Goal: Task Accomplishment & Management: Use online tool/utility

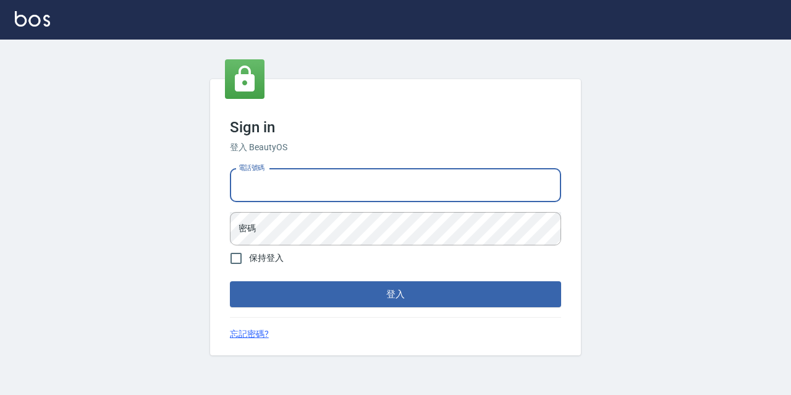
click at [276, 187] on input "電話號碼" at bounding box center [395, 185] width 331 height 33
type input "0977888999"
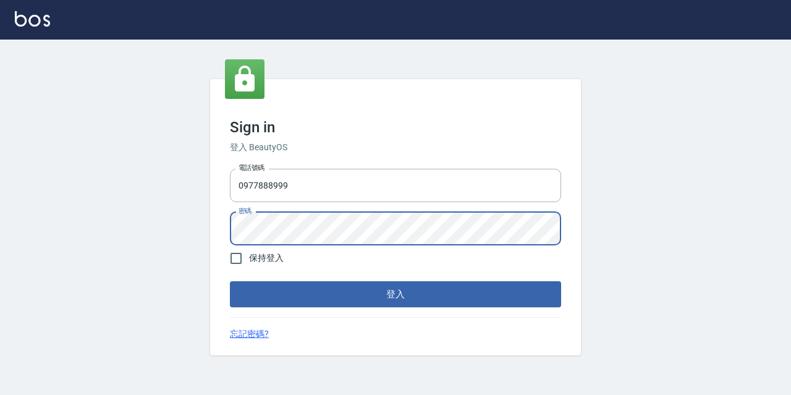
click at [230, 281] on button "登入" at bounding box center [395, 294] width 331 height 26
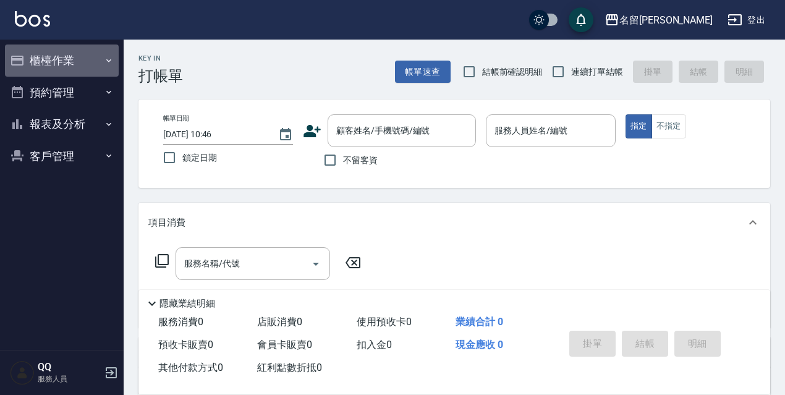
click at [11, 56] on icon "button" at bounding box center [17, 60] width 15 height 15
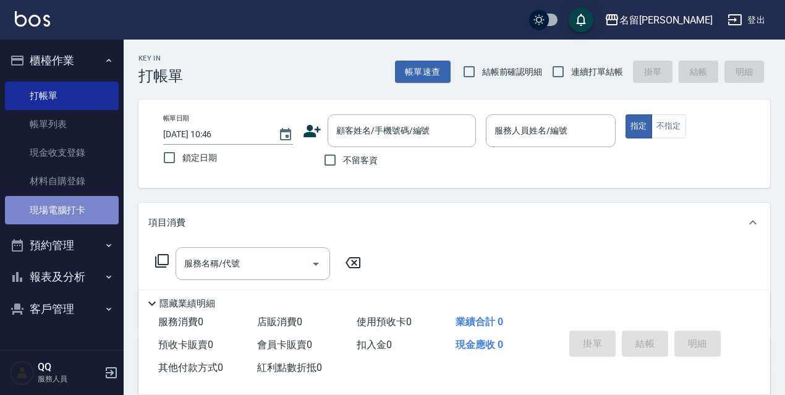
click at [29, 211] on link "現場電腦打卡" at bounding box center [62, 210] width 114 height 28
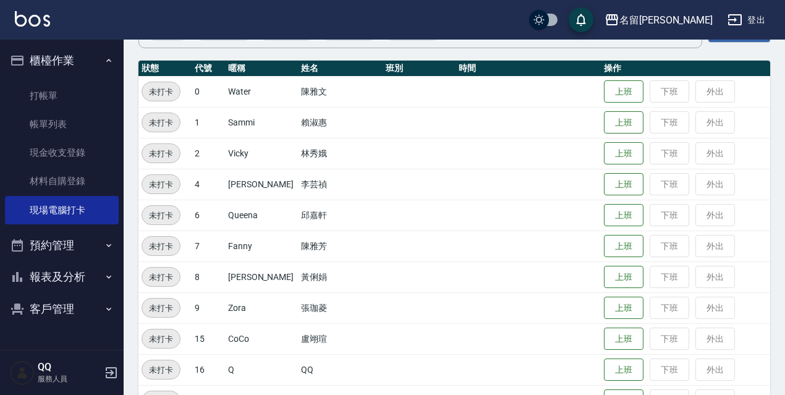
scroll to position [253, 0]
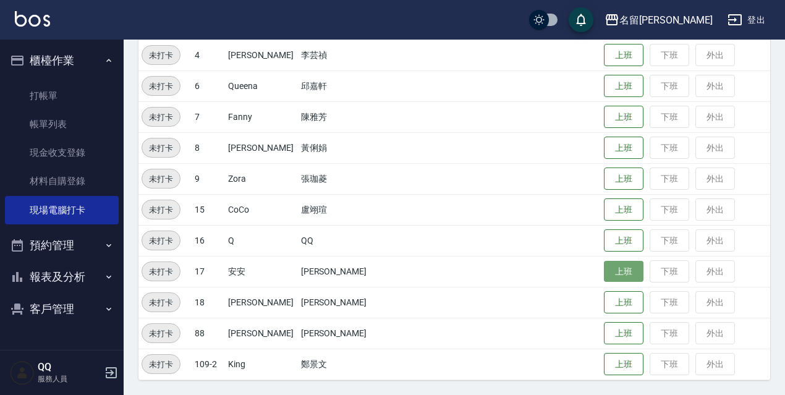
click at [609, 276] on button "上班" at bounding box center [624, 272] width 40 height 22
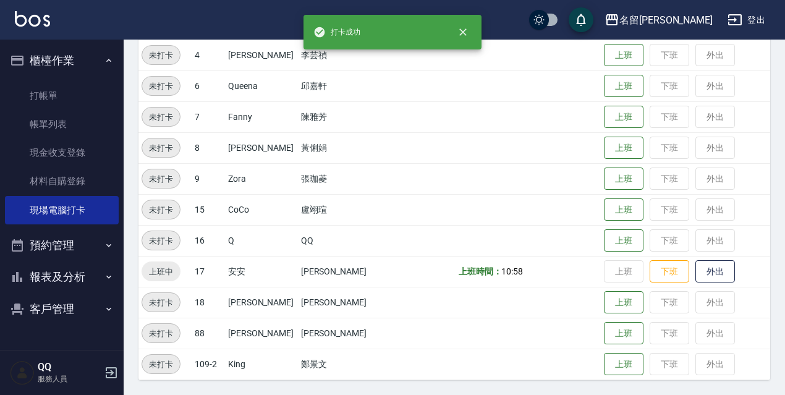
scroll to position [191, 0]
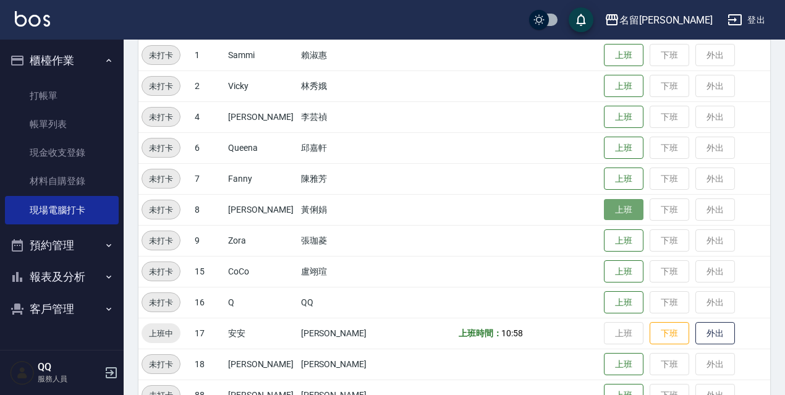
click at [605, 207] on button "上班" at bounding box center [624, 210] width 40 height 22
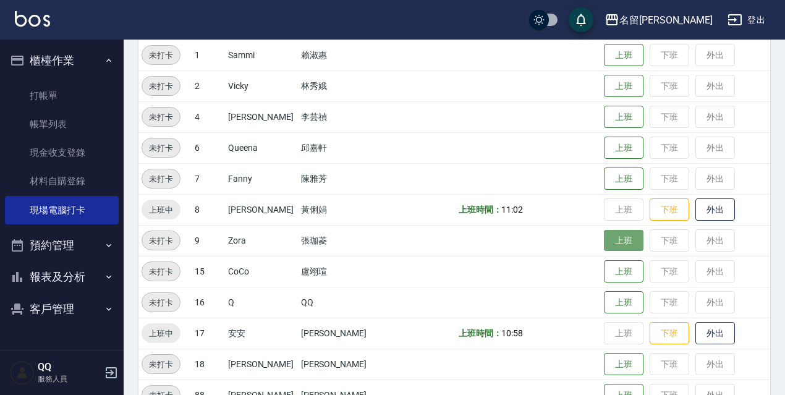
click at [621, 245] on button "上班" at bounding box center [624, 241] width 40 height 22
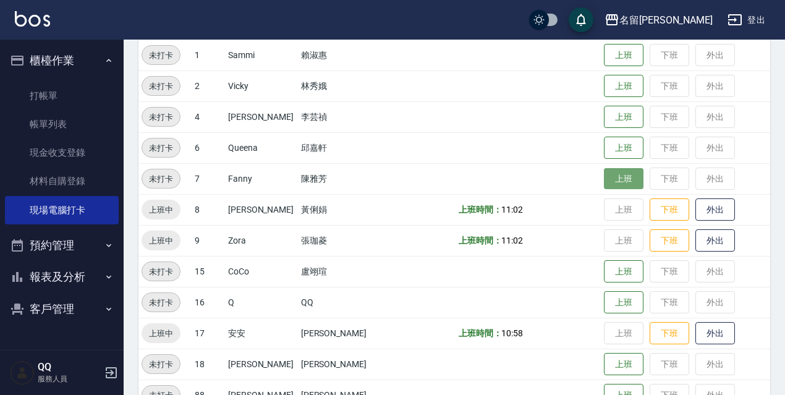
click at [622, 182] on button "上班" at bounding box center [624, 179] width 40 height 22
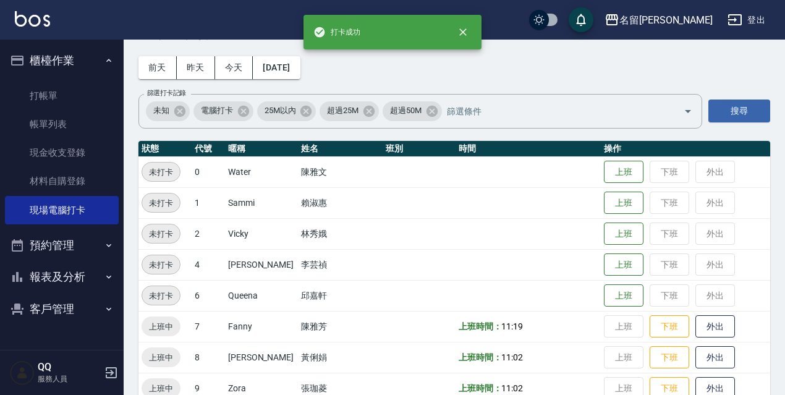
scroll to position [20, 0]
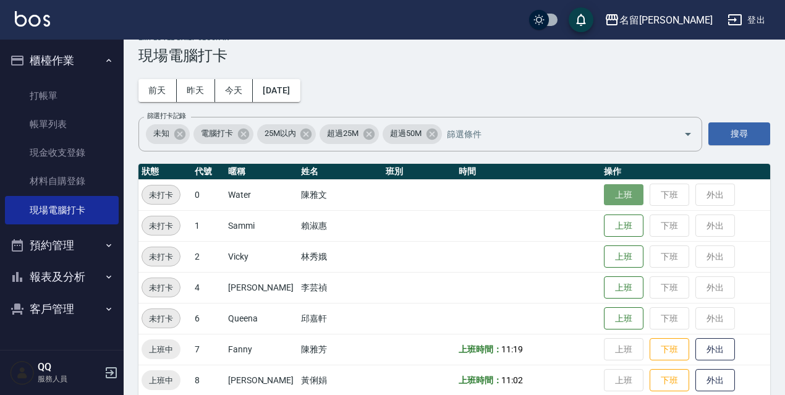
click at [611, 197] on button "上班" at bounding box center [624, 195] width 40 height 22
